Goal: Check status: Check status

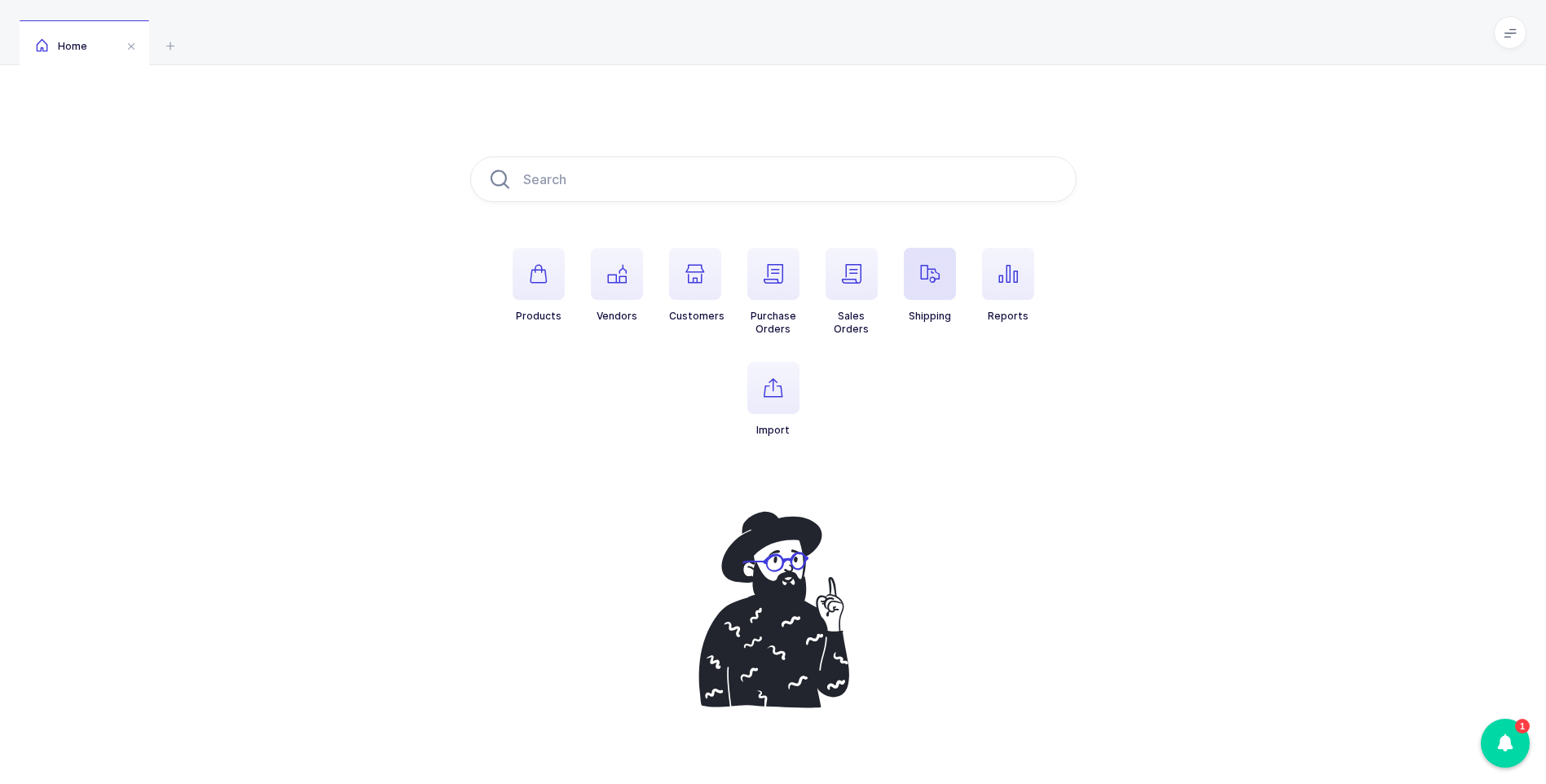
click at [937, 272] on icon "button" at bounding box center [929, 274] width 19 height 19
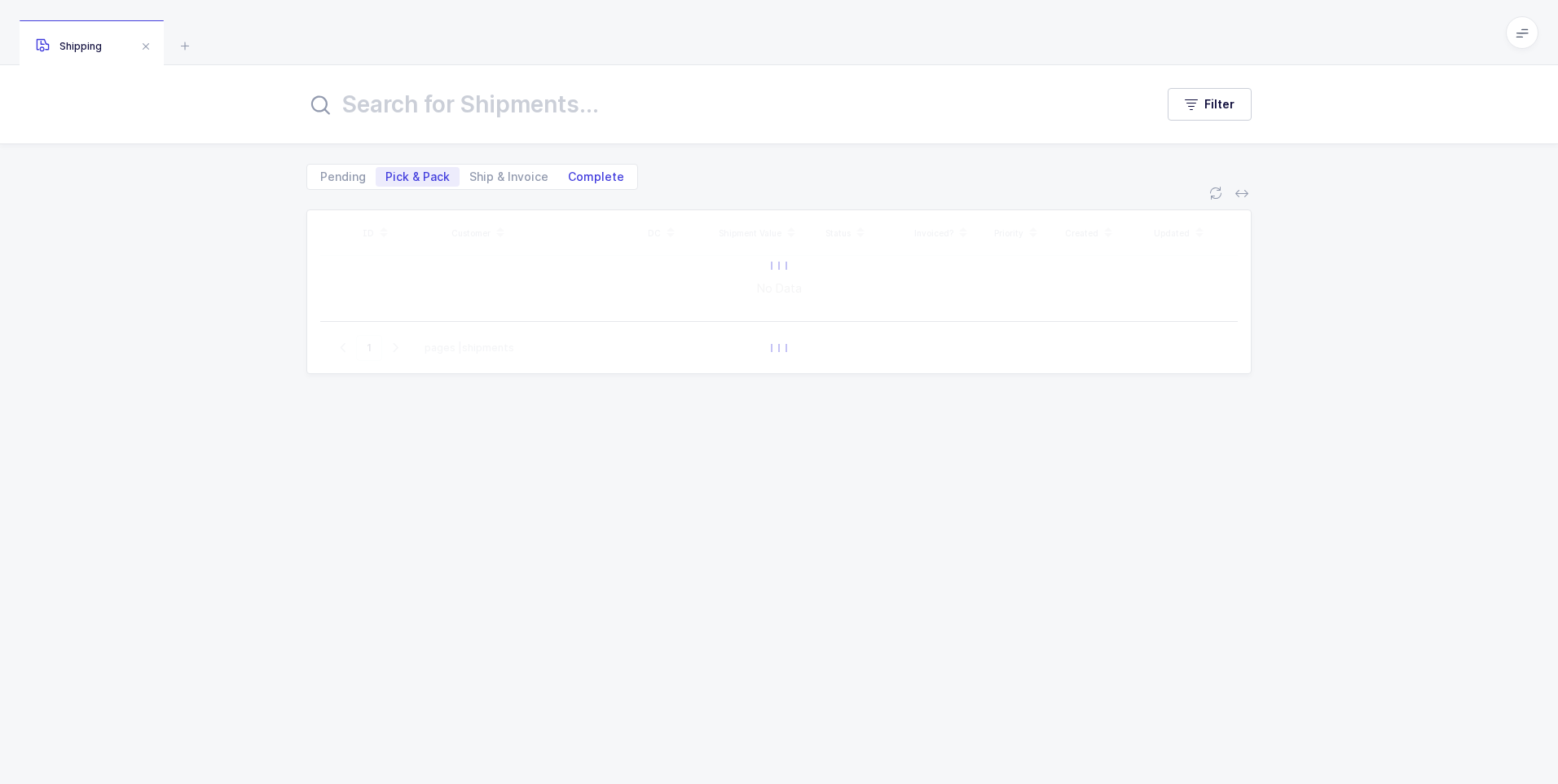
click at [608, 172] on span "Complete" at bounding box center [596, 177] width 56 height 12
click at [568, 172] on input "Complete" at bounding box center [564, 172] width 11 height 11
radio input "true"
radio input "false"
click at [460, 182] on span "Ship & Invoice" at bounding box center [509, 177] width 99 height 19
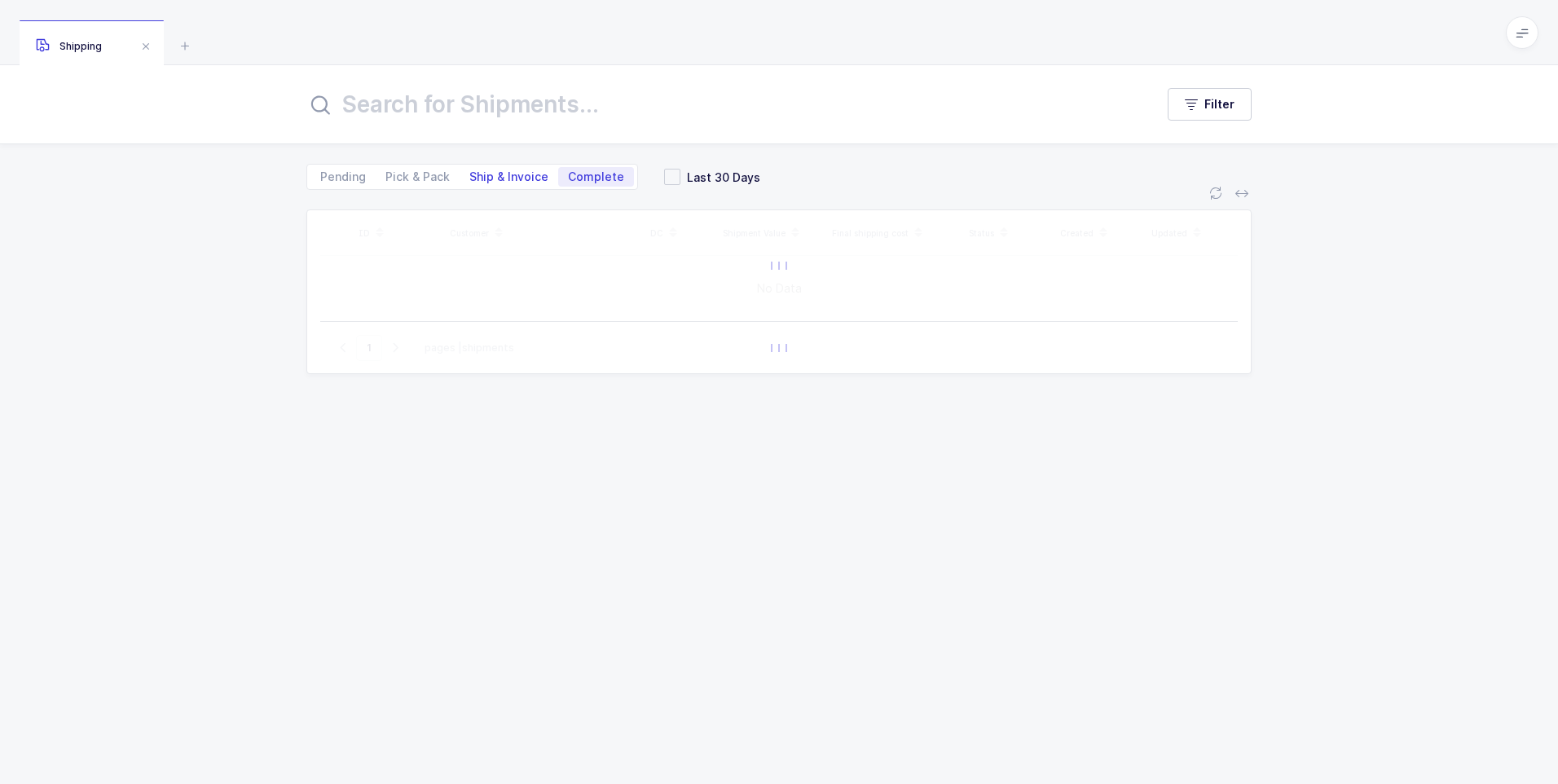
click at [460, 177] on input "Ship & Invoice" at bounding box center [465, 172] width 11 height 11
radio input "true"
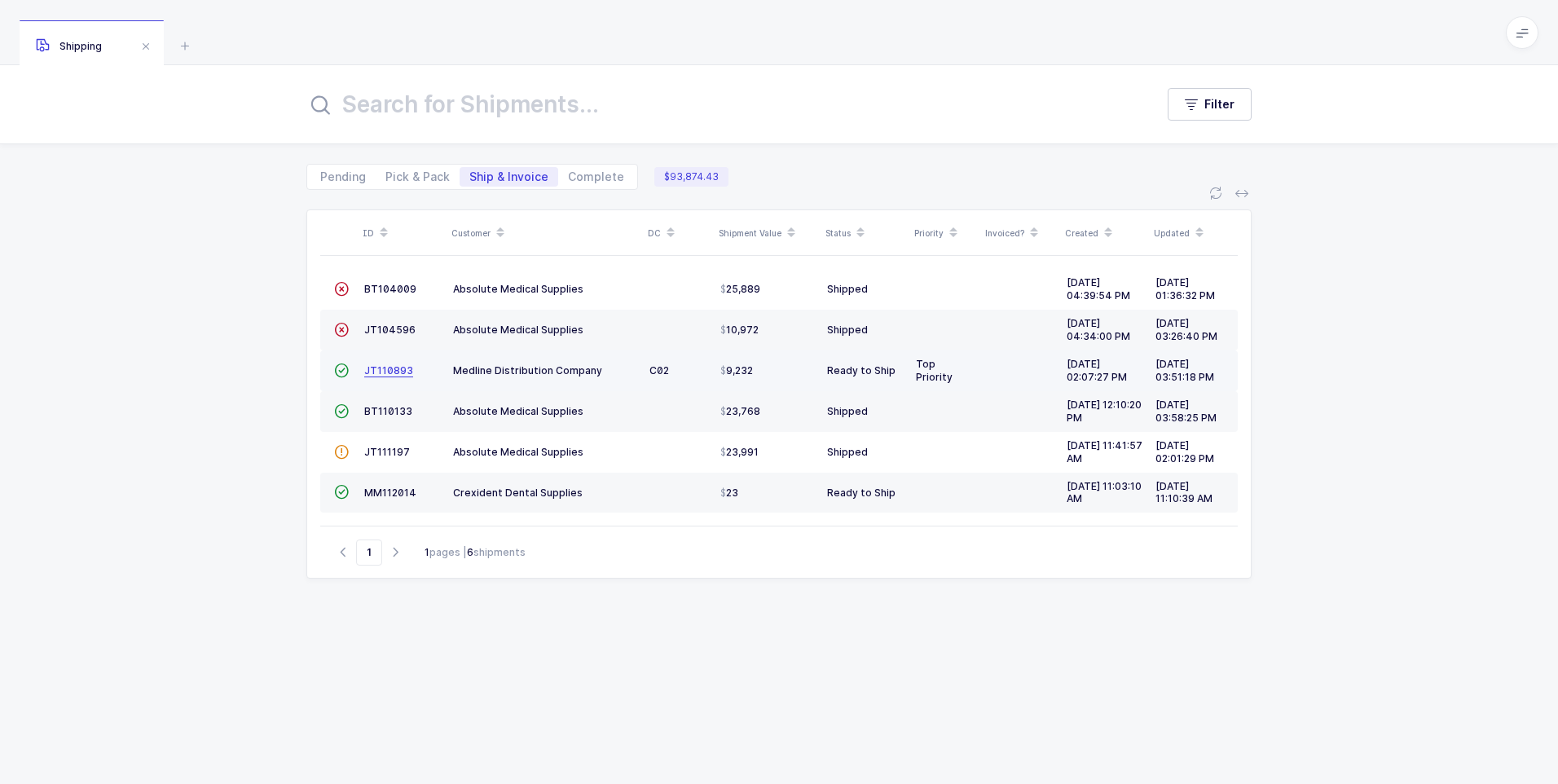
click at [389, 371] on span "JT110893" at bounding box center [388, 370] width 48 height 13
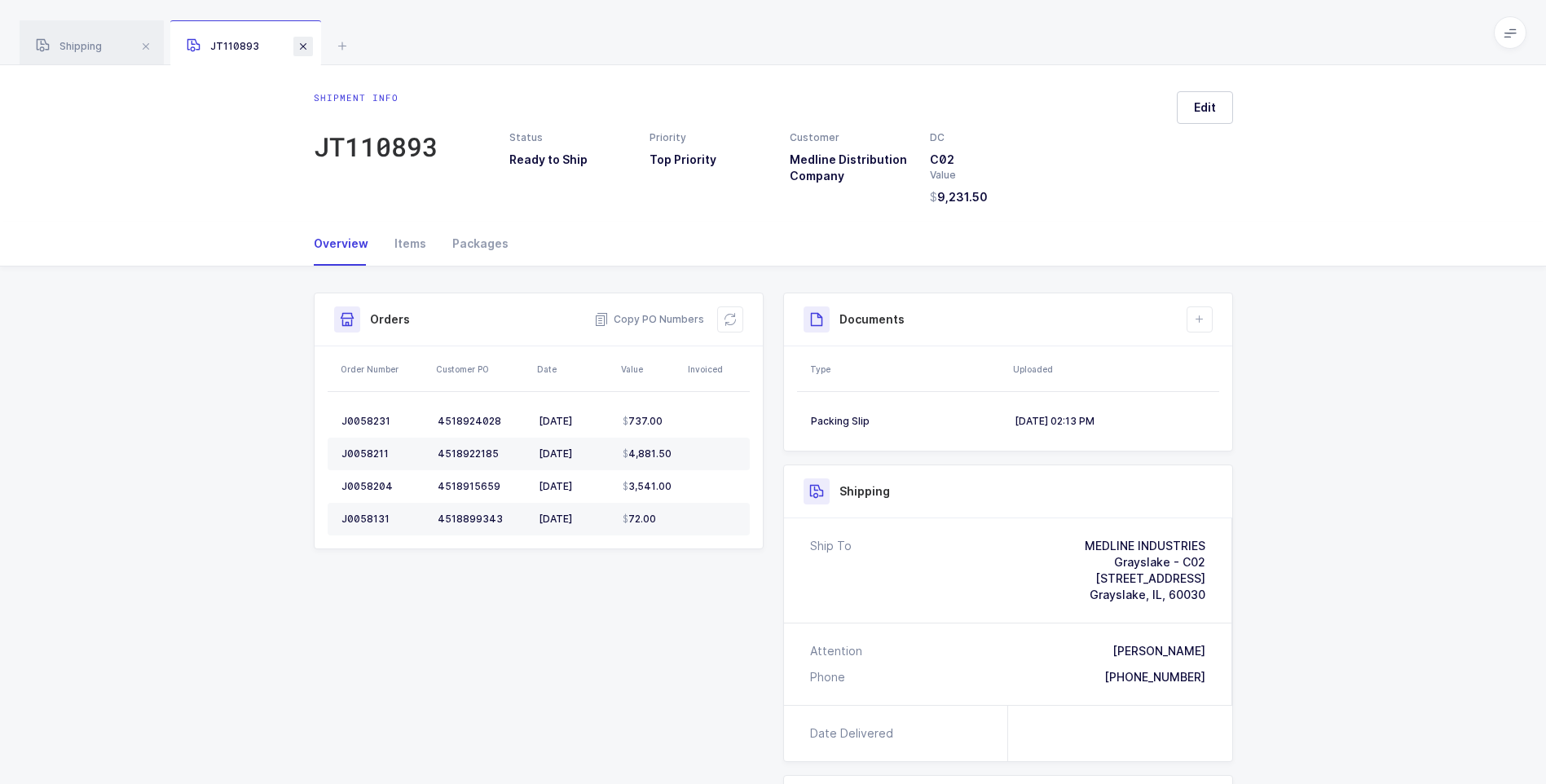
click at [306, 51] on span at bounding box center [303, 46] width 19 height 19
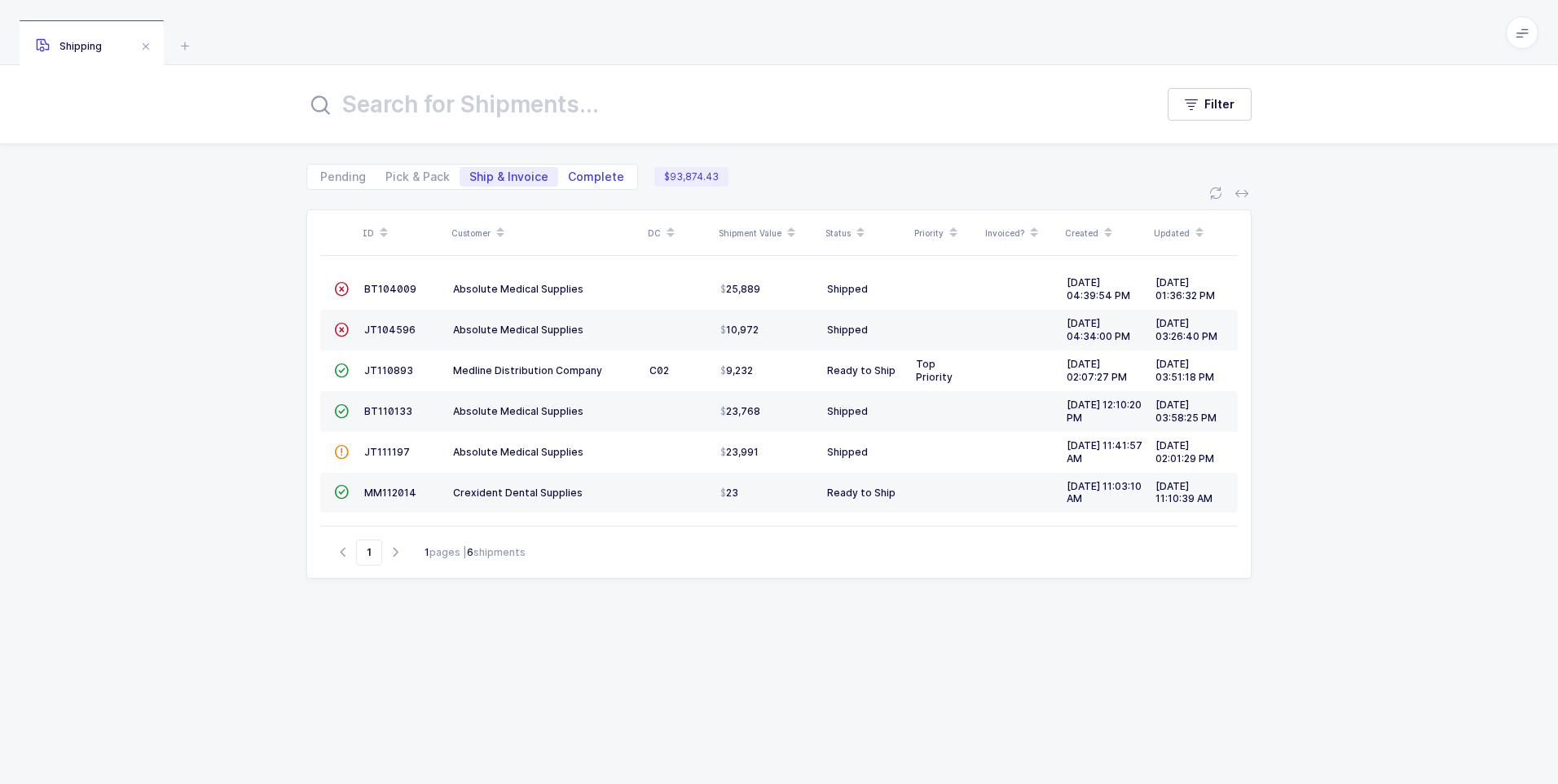
click at [583, 182] on span "Complete" at bounding box center [596, 177] width 56 height 12
click at [568, 177] on input "Complete" at bounding box center [564, 172] width 11 height 11
radio input "true"
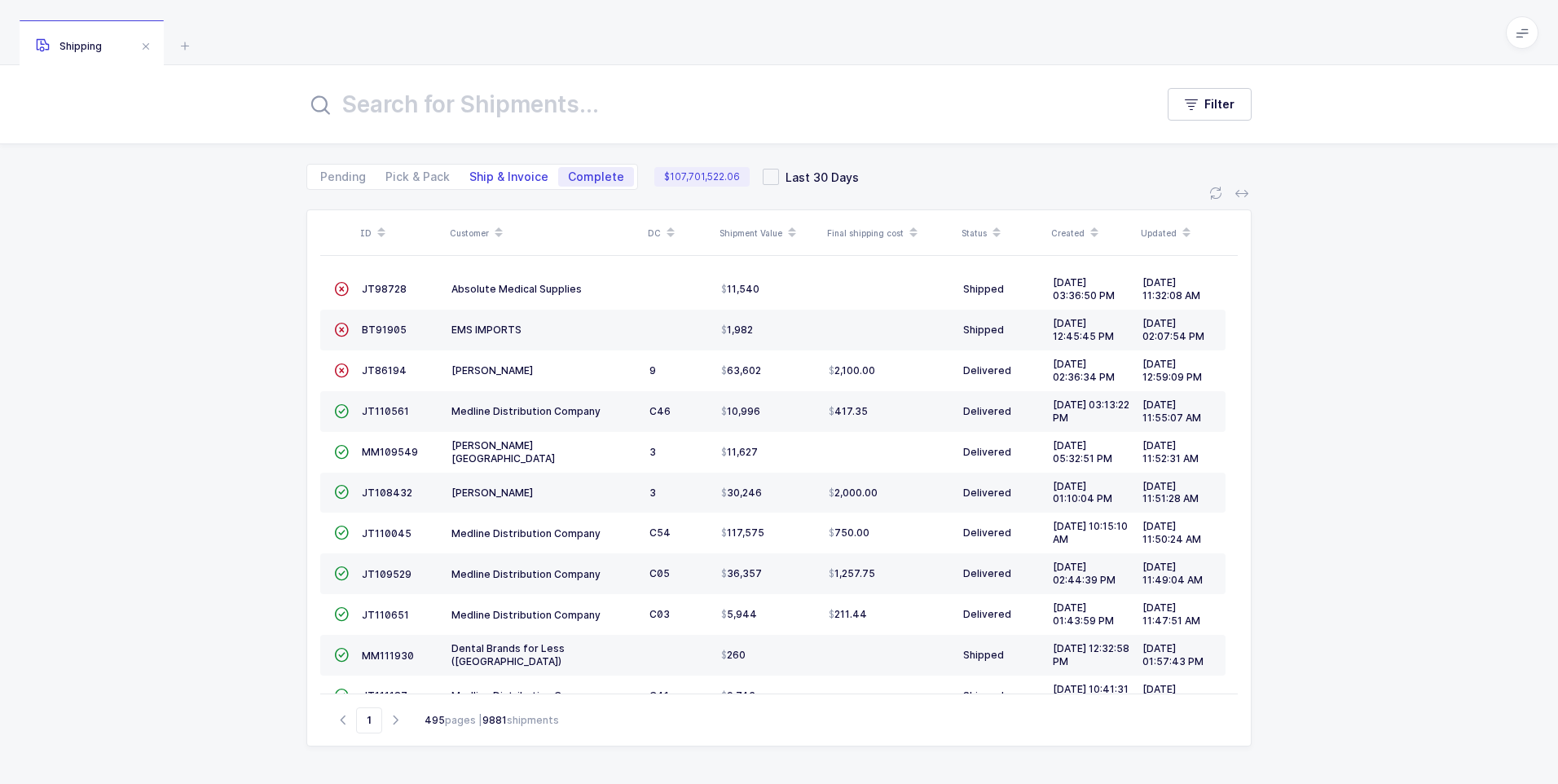
click at [497, 183] on span "Ship & Invoice" at bounding box center [509, 177] width 79 height 12
click at [471, 177] on input "Ship & Invoice" at bounding box center [465, 172] width 11 height 11
radio input "true"
radio input "false"
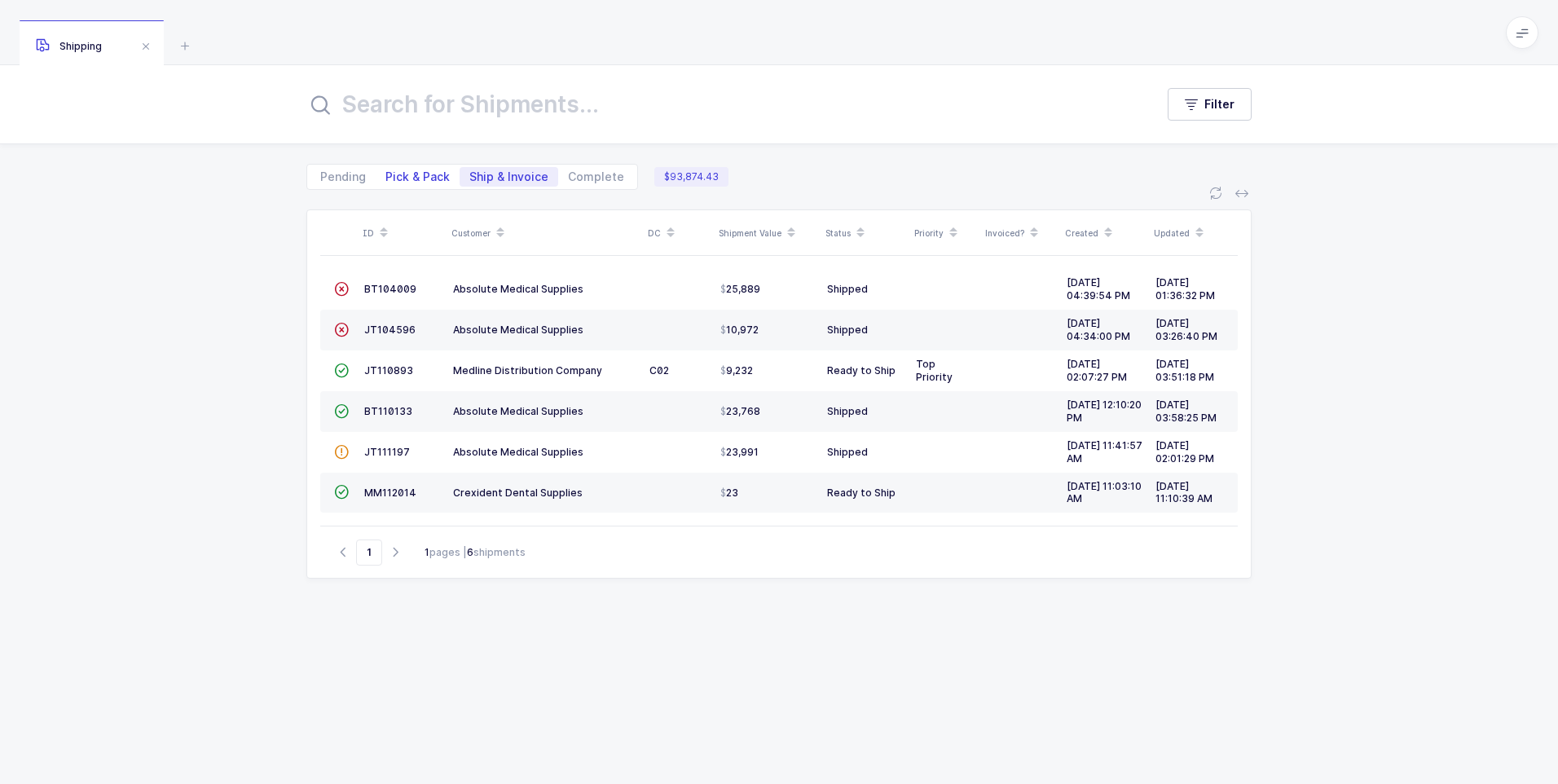
click at [418, 179] on span "Pick & Pack" at bounding box center [417, 177] width 64 height 12
click at [386, 177] on input "Pick & Pack" at bounding box center [381, 172] width 11 height 11
radio input "true"
radio input "false"
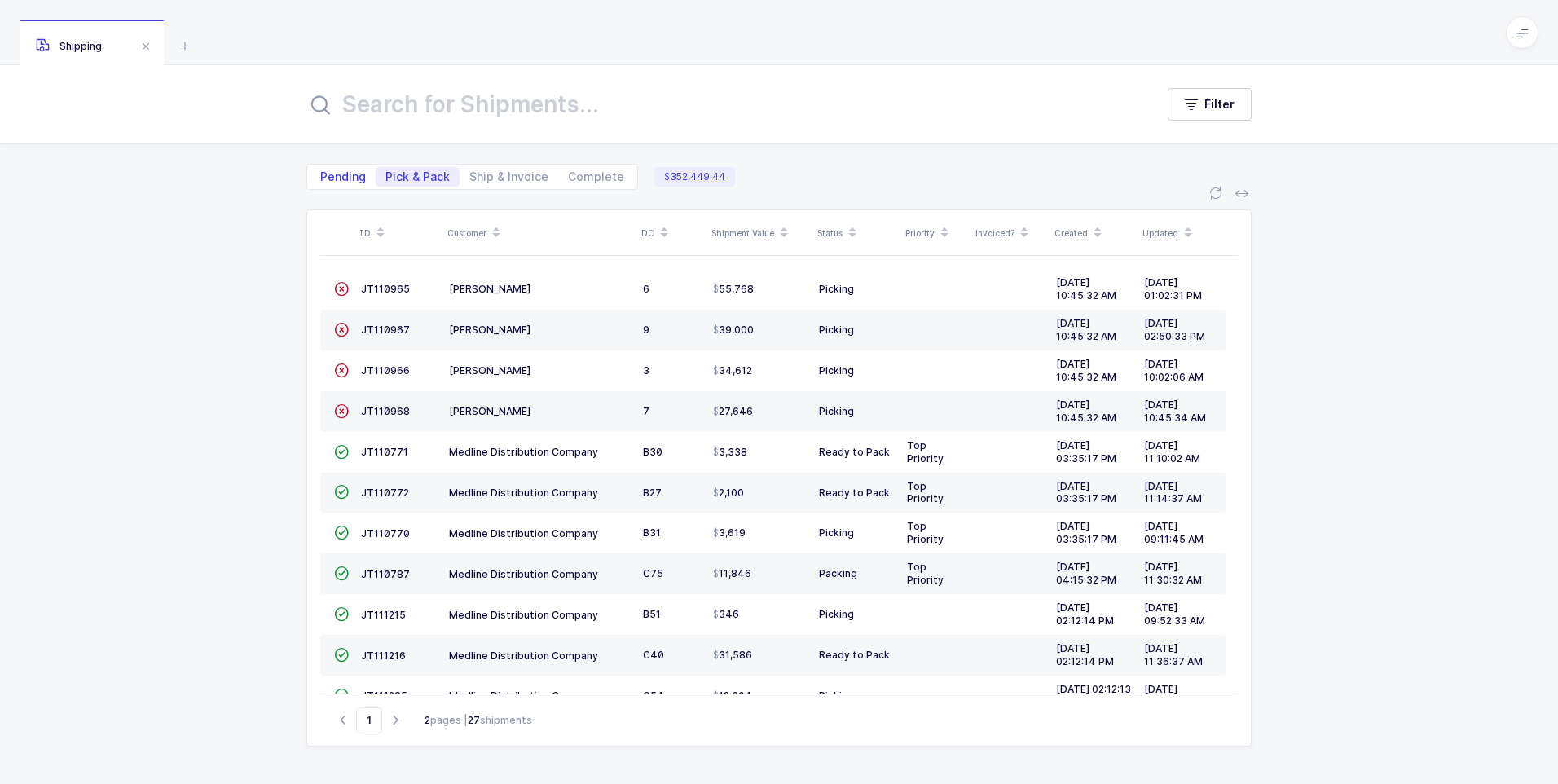
click at [341, 177] on span "Pending" at bounding box center [343, 177] width 46 height 12
click at [321, 177] on input "Pending" at bounding box center [316, 172] width 11 height 11
radio input "true"
radio input "false"
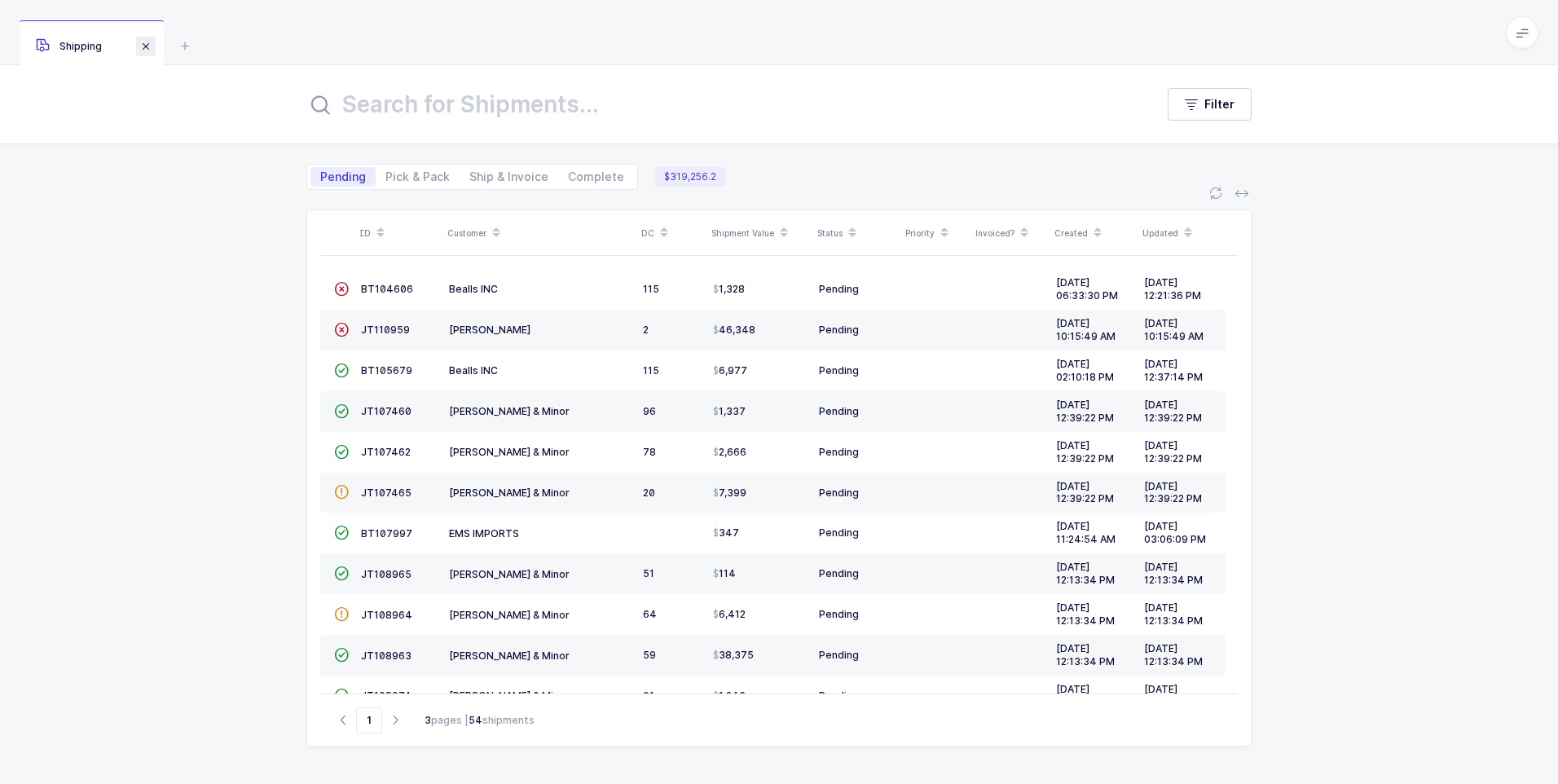
click at [147, 39] on span at bounding box center [146, 46] width 19 height 19
